Goal: Information Seeking & Learning: Learn about a topic

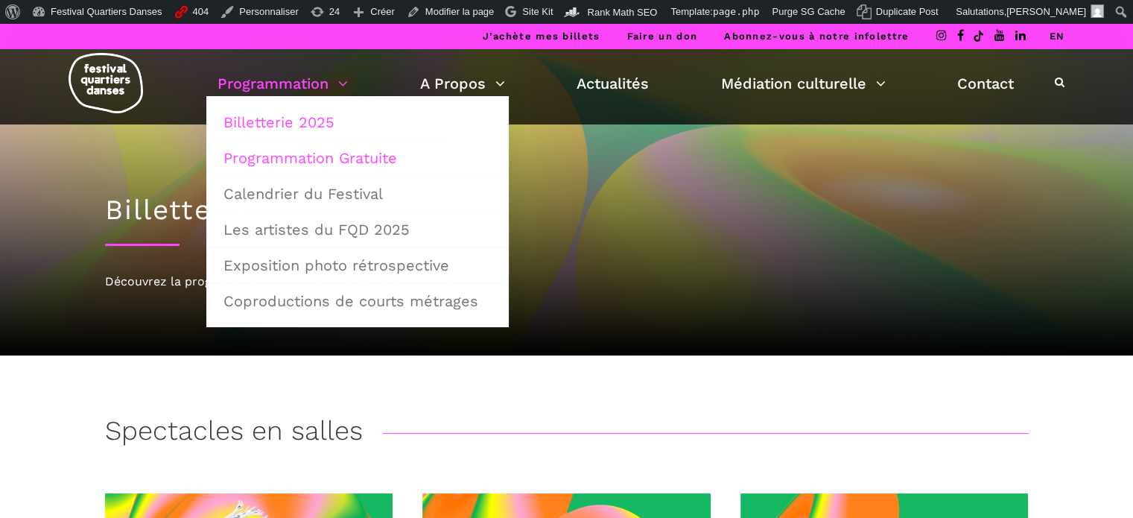
click at [324, 162] on link "Programmation Gratuite" at bounding box center [358, 158] width 286 height 34
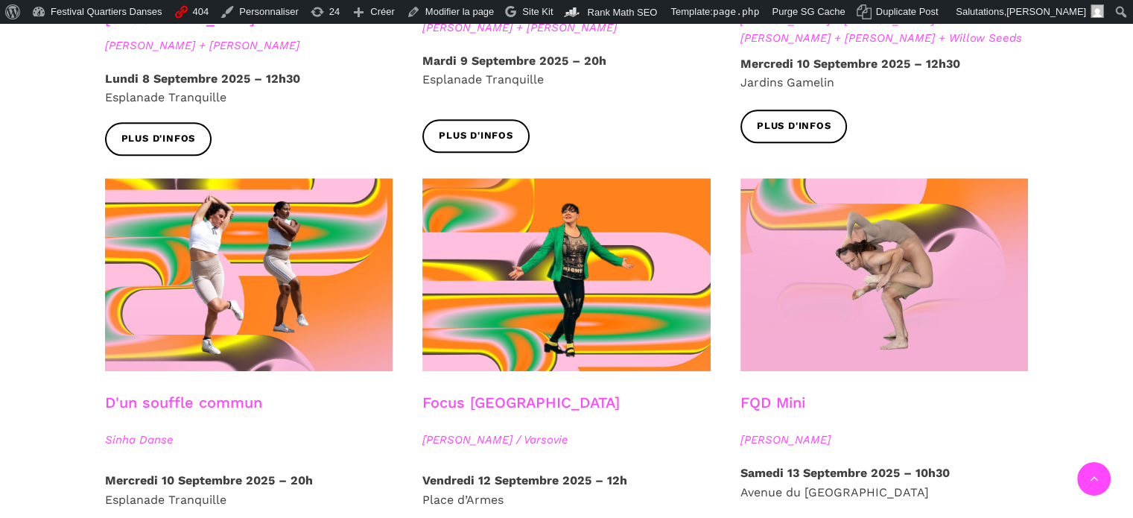
scroll to position [1788, 0]
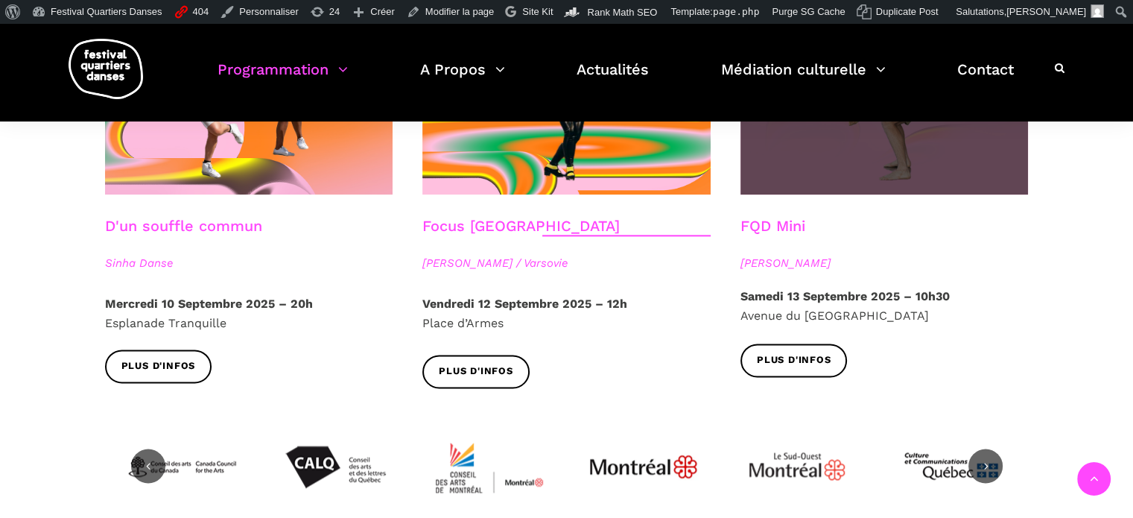
click at [906, 145] on span at bounding box center [885, 97] width 288 height 193
